Goal: Find specific page/section: Find specific page/section

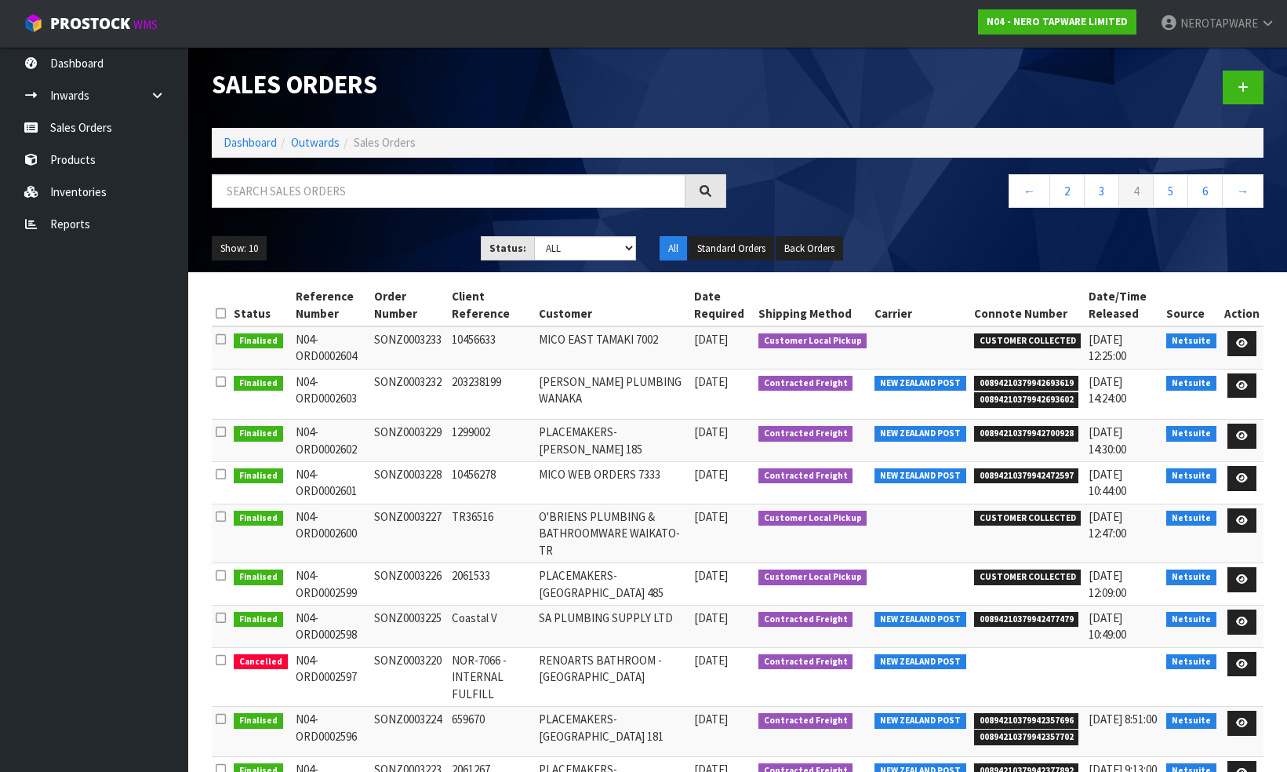
scroll to position [43, 0]
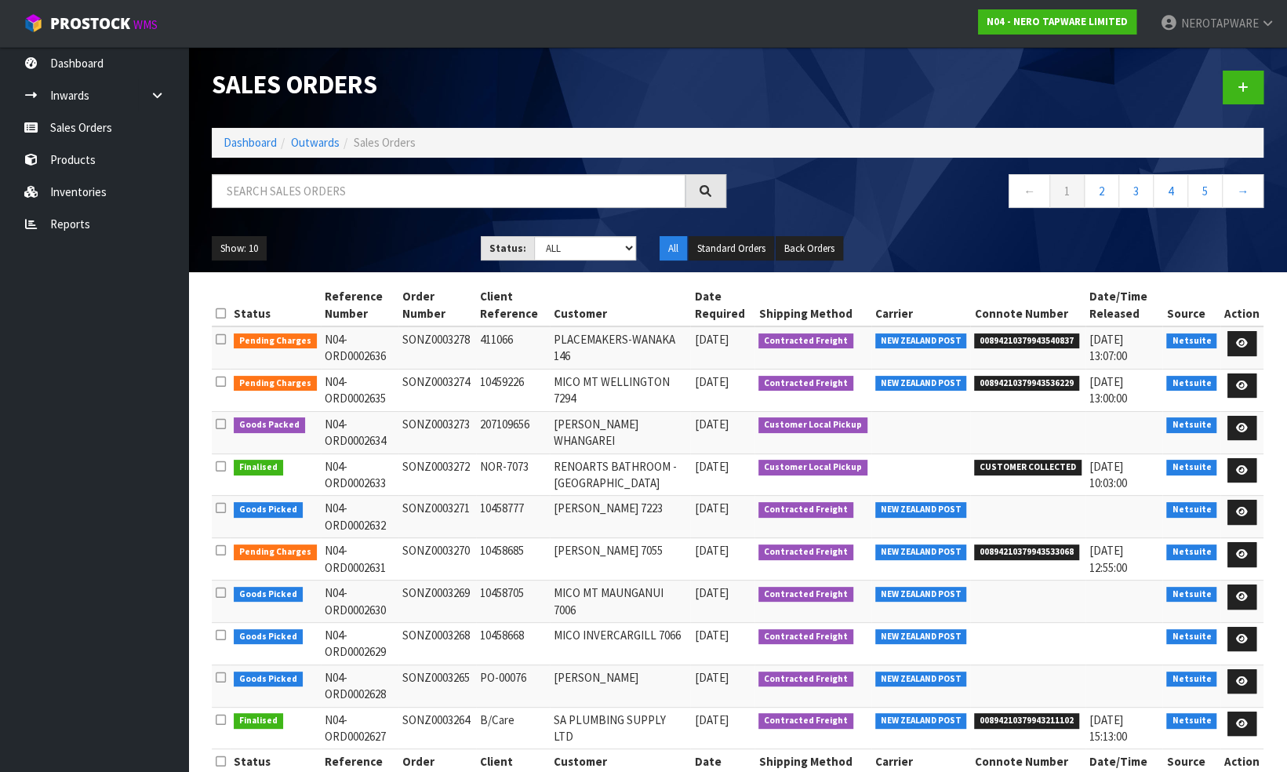
click at [428, 419] on td "SONZ0003273" at bounding box center [437, 432] width 78 height 42
copy td "SONZ0003273"
click at [1105, 186] on link "2" at bounding box center [1101, 191] width 35 height 34
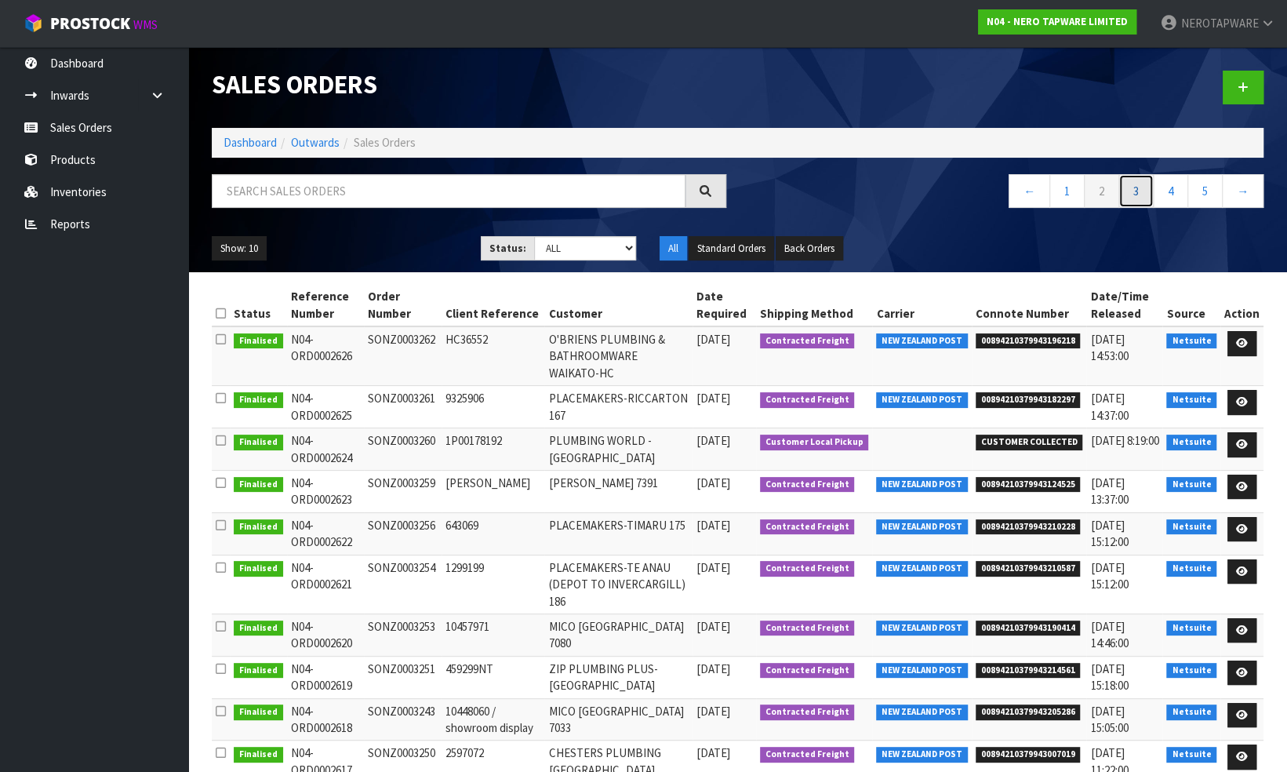
click at [1132, 198] on link "3" at bounding box center [1135, 191] width 35 height 34
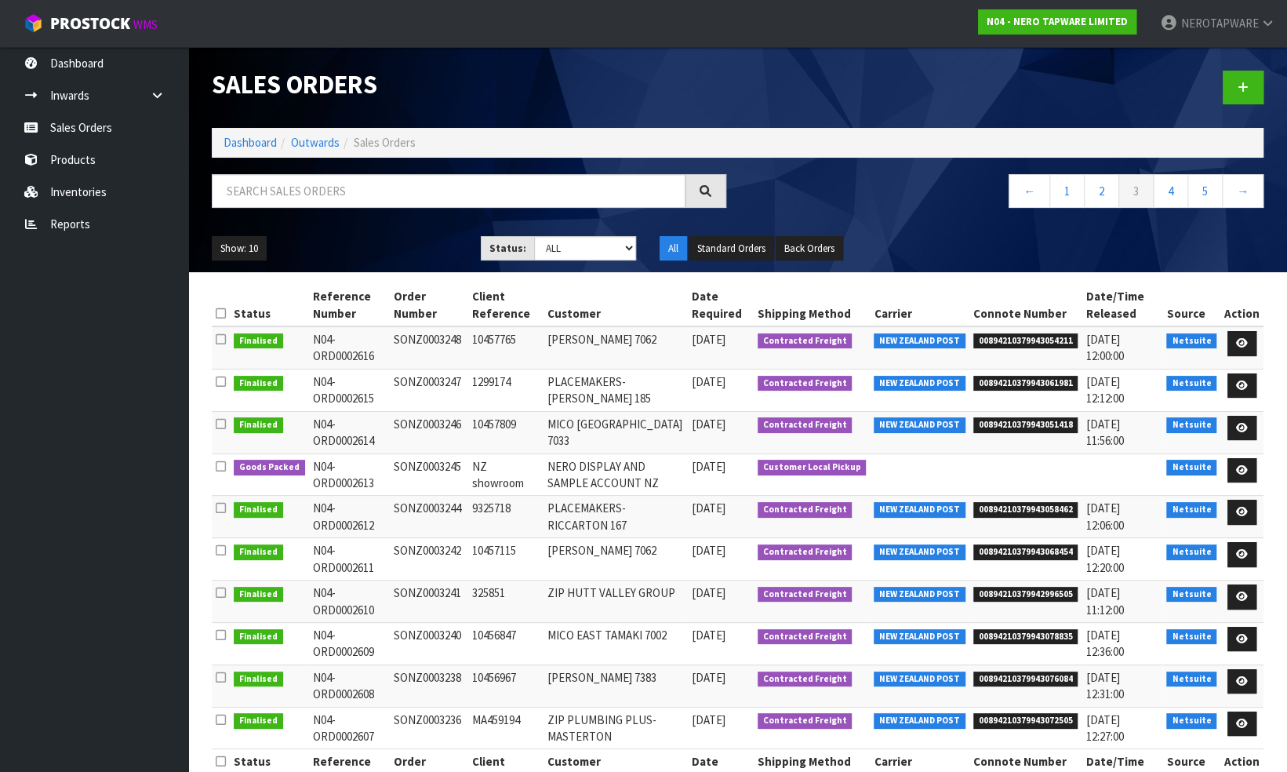
click at [451, 463] on td "SONZ0003245" at bounding box center [429, 474] width 78 height 42
copy td "SONZ0003245"
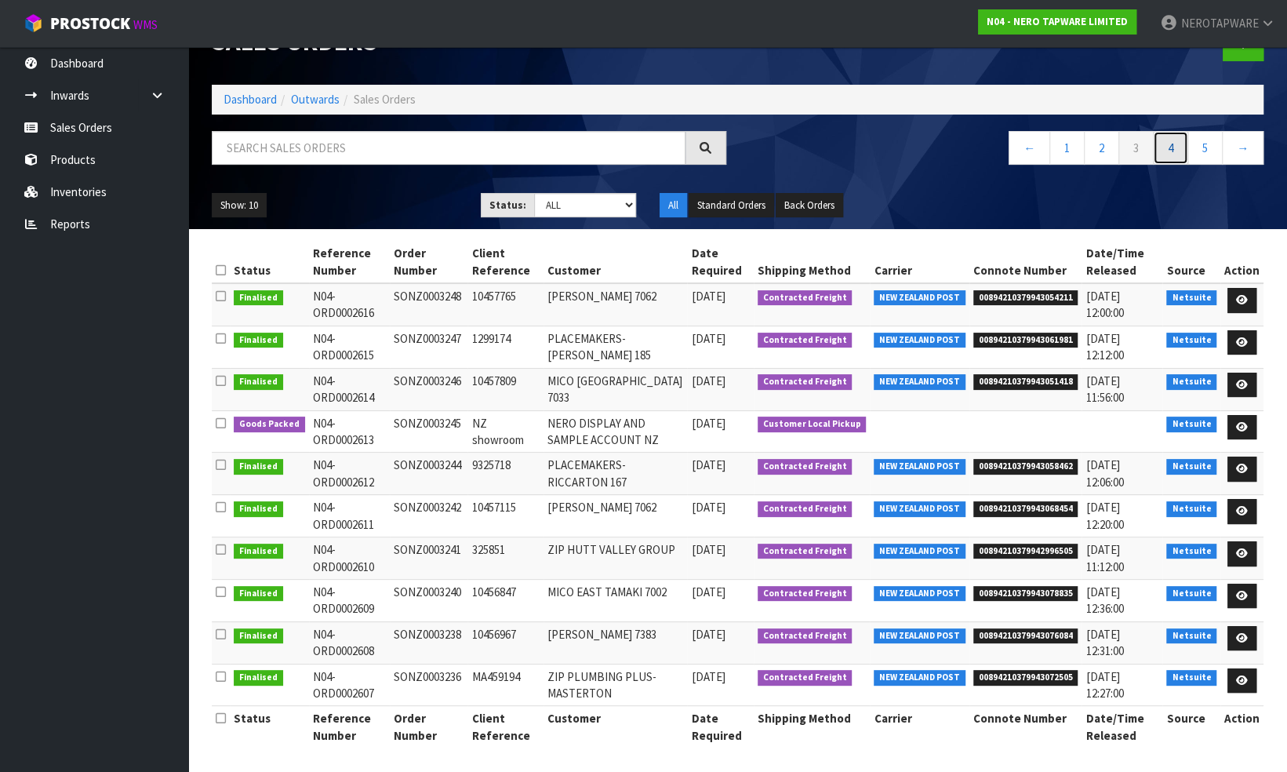
click at [1172, 147] on link "4" at bounding box center [1170, 148] width 35 height 34
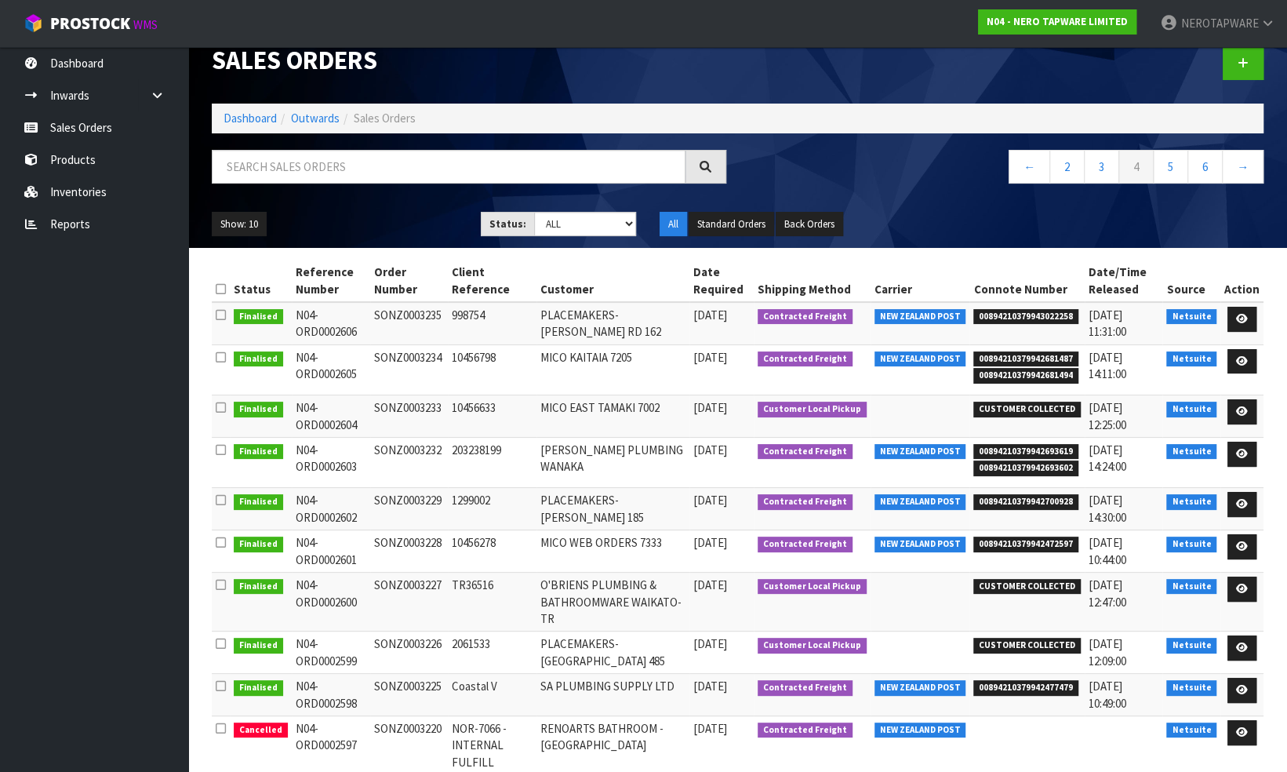
scroll to position [0, 0]
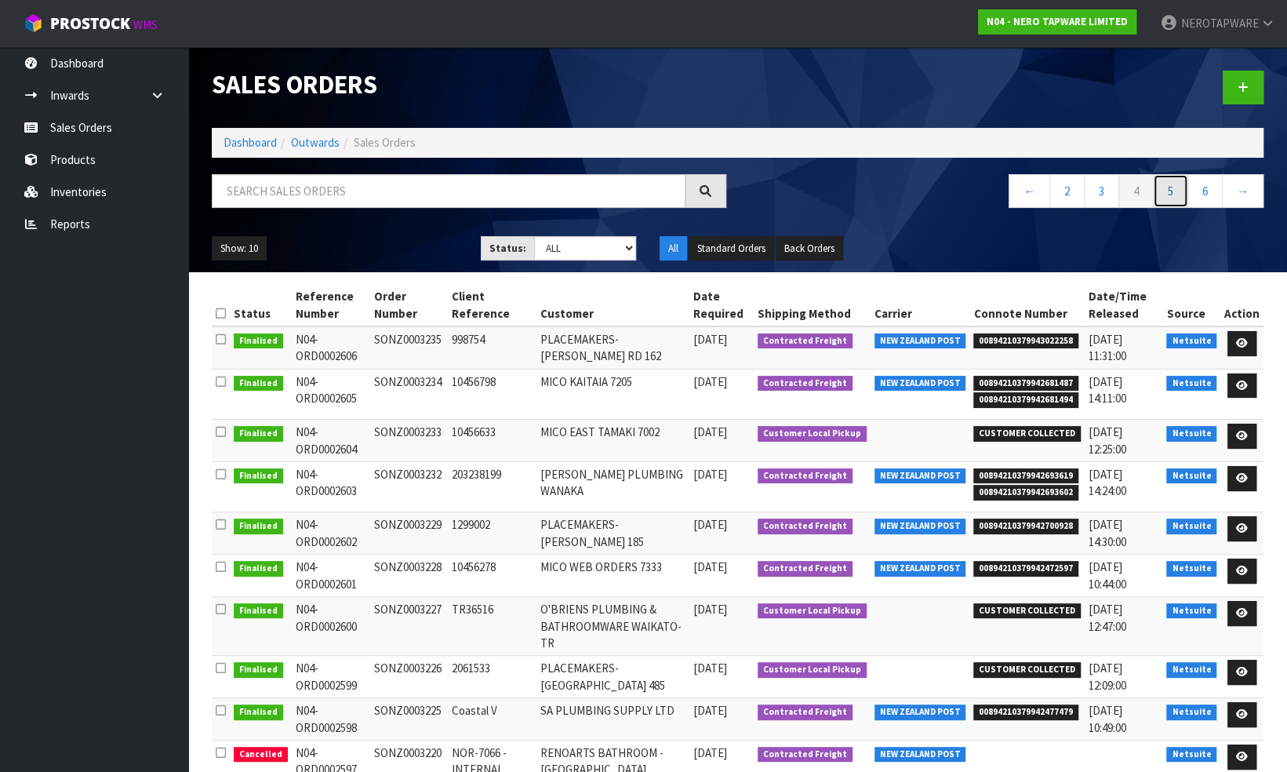
click at [1175, 194] on link "5" at bounding box center [1170, 191] width 35 height 34
